Goal: Task Accomplishment & Management: Manage account settings

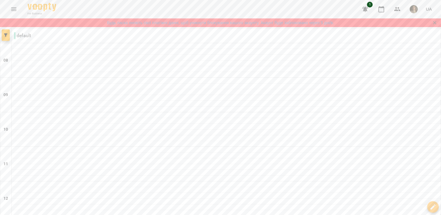
scroll to position [345, 0]
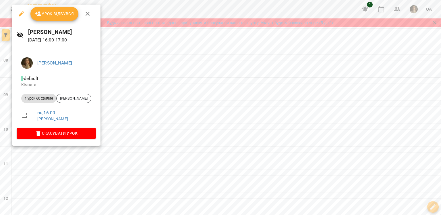
click at [64, 21] on div "Урок відбувся" at bounding box center [56, 14] width 89 height 18
click at [64, 19] on button "Урок відбувся" at bounding box center [54, 14] width 48 height 14
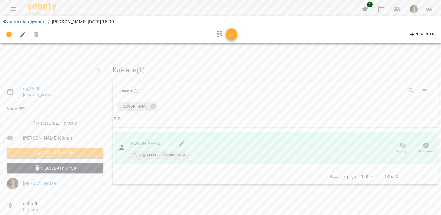
click at [230, 38] on button "button" at bounding box center [231, 33] width 11 height 11
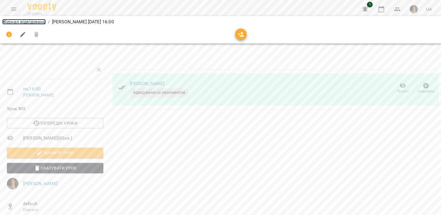
click at [33, 22] on link "Журнал відвідувань" at bounding box center [23, 21] width 43 height 5
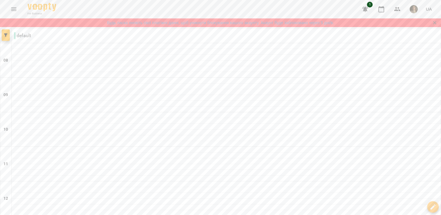
scroll to position [230, 0]
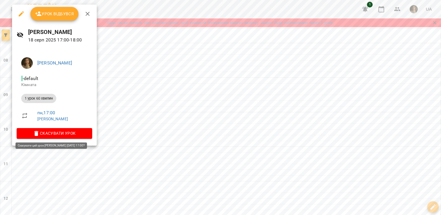
click at [76, 134] on span "Скасувати Урок" at bounding box center [54, 133] width 66 height 7
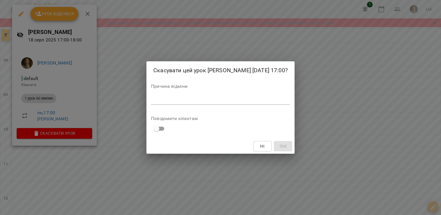
click at [206, 103] on div "*" at bounding box center [220, 99] width 139 height 9
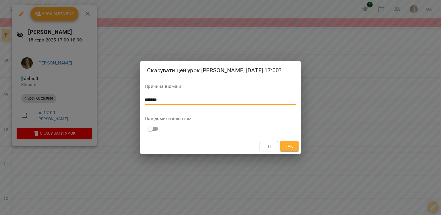
type textarea "*******"
click at [283, 142] on button "Так" at bounding box center [289, 146] width 18 height 10
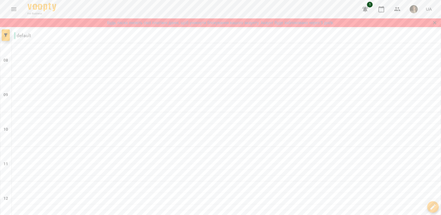
scroll to position [349, 0]
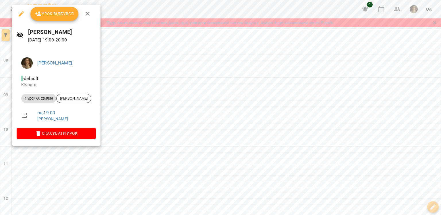
click at [82, 130] on span "Скасувати Урок" at bounding box center [56, 133] width 70 height 7
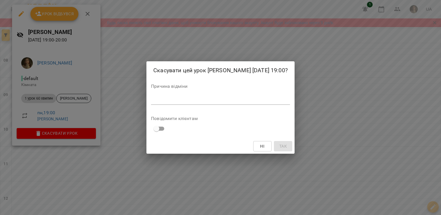
click at [160, 104] on div "*" at bounding box center [220, 99] width 139 height 9
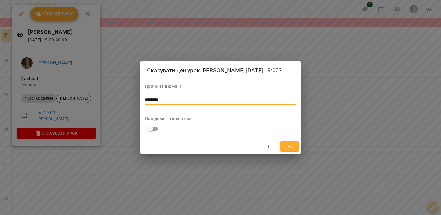
type textarea "********"
click at [286, 144] on span "Так" at bounding box center [289, 146] width 7 height 7
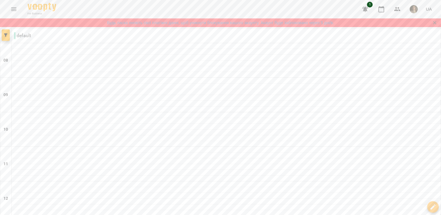
scroll to position [292, 0]
